Goal: Information Seeking & Learning: Learn about a topic

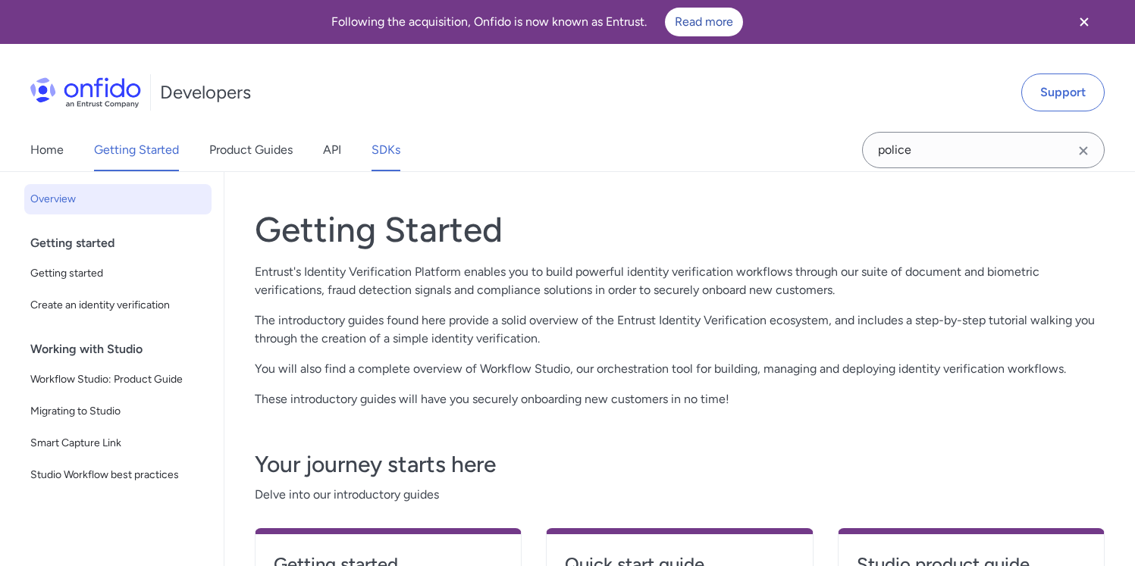
click at [393, 152] on link "SDKs" at bounding box center [385, 150] width 29 height 42
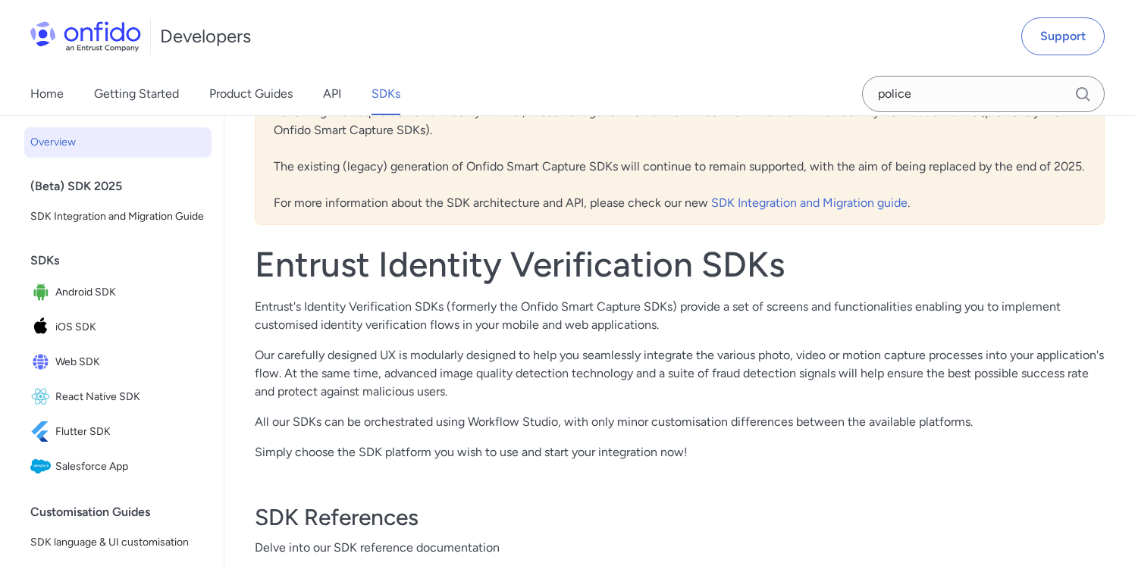
scroll to position [312, 0]
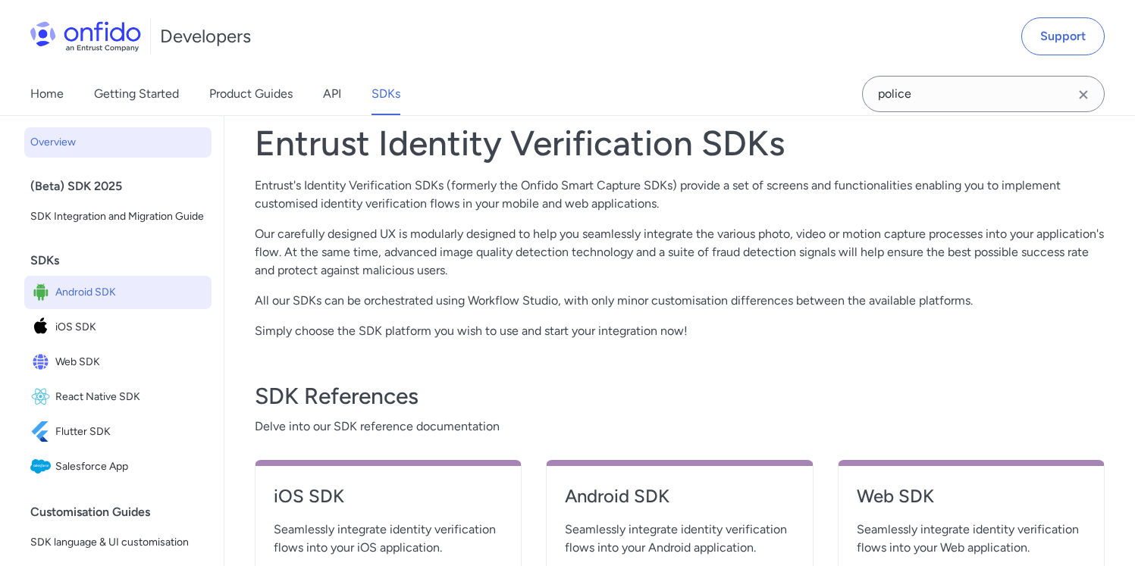
click at [111, 309] on link "Android SDK" at bounding box center [117, 292] width 187 height 33
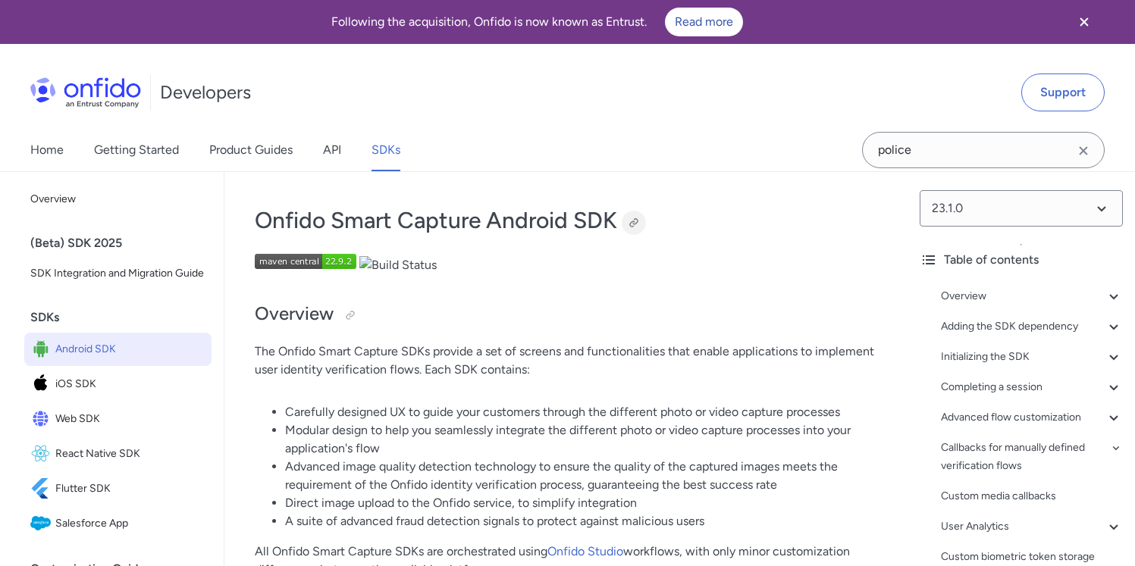
click at [633, 222] on div at bounding box center [634, 223] width 12 height 12
